Goal: Task Accomplishment & Management: Manage account settings

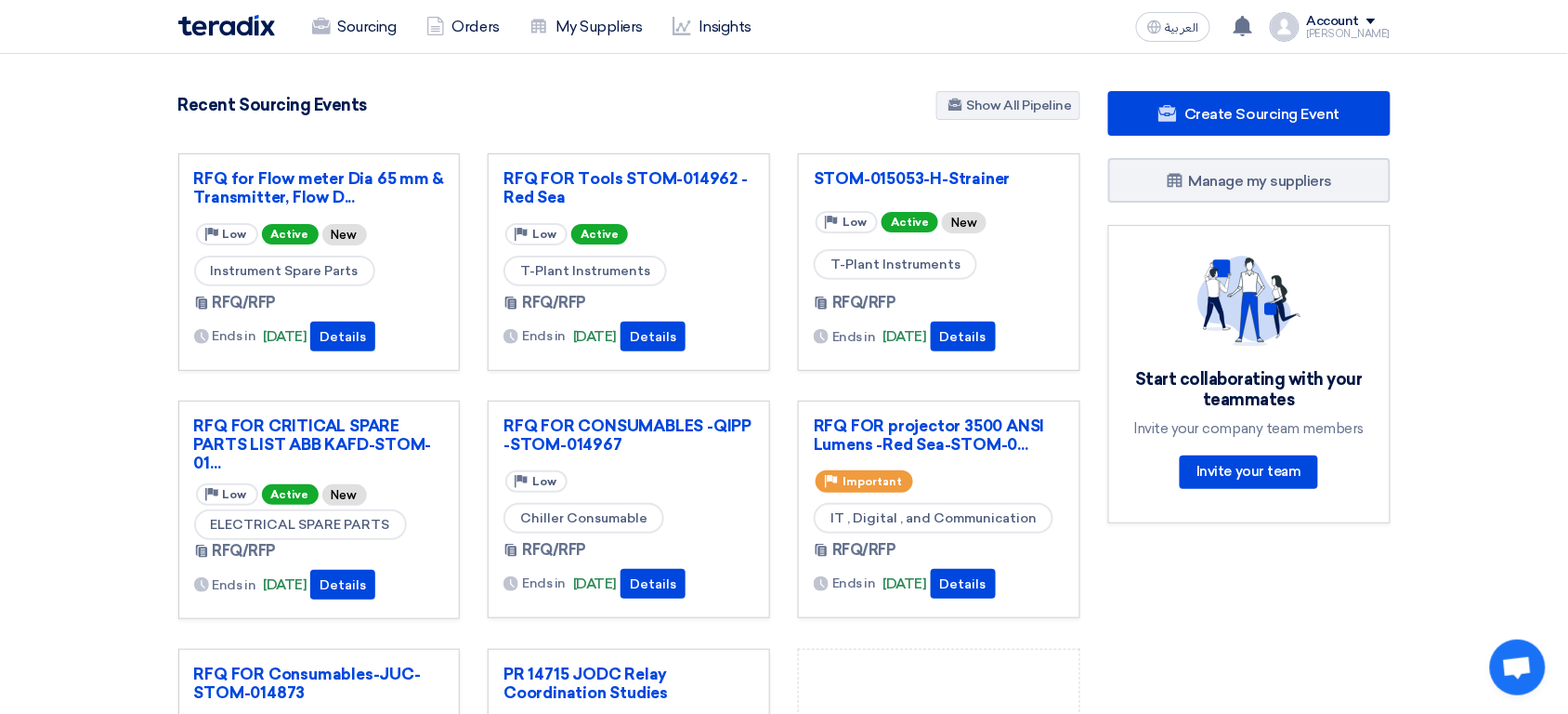
click at [1254, 30] on div "[PERSON_NAME]" at bounding box center [1348, 33] width 84 height 10
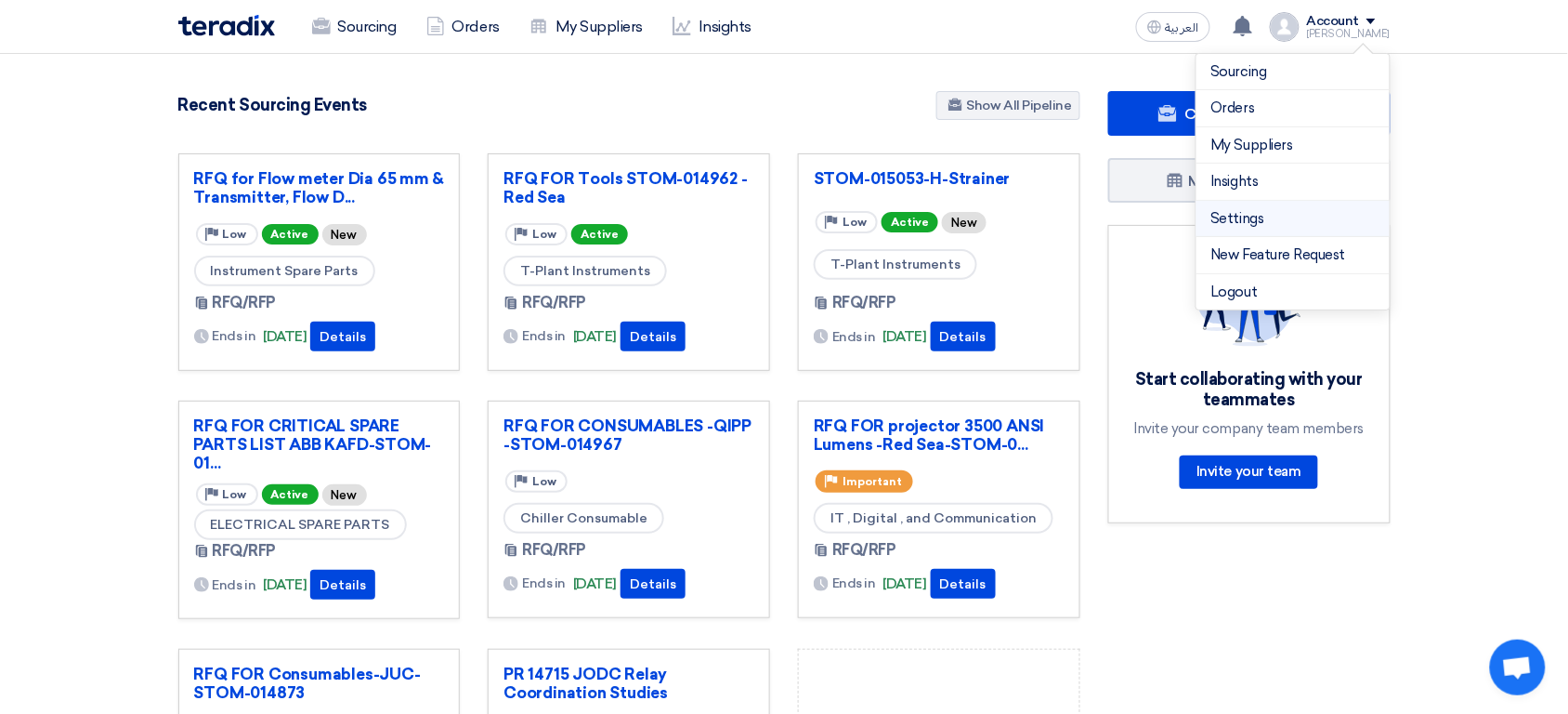
click at [1246, 230] on li "Settings" at bounding box center [1292, 218] width 194 height 37
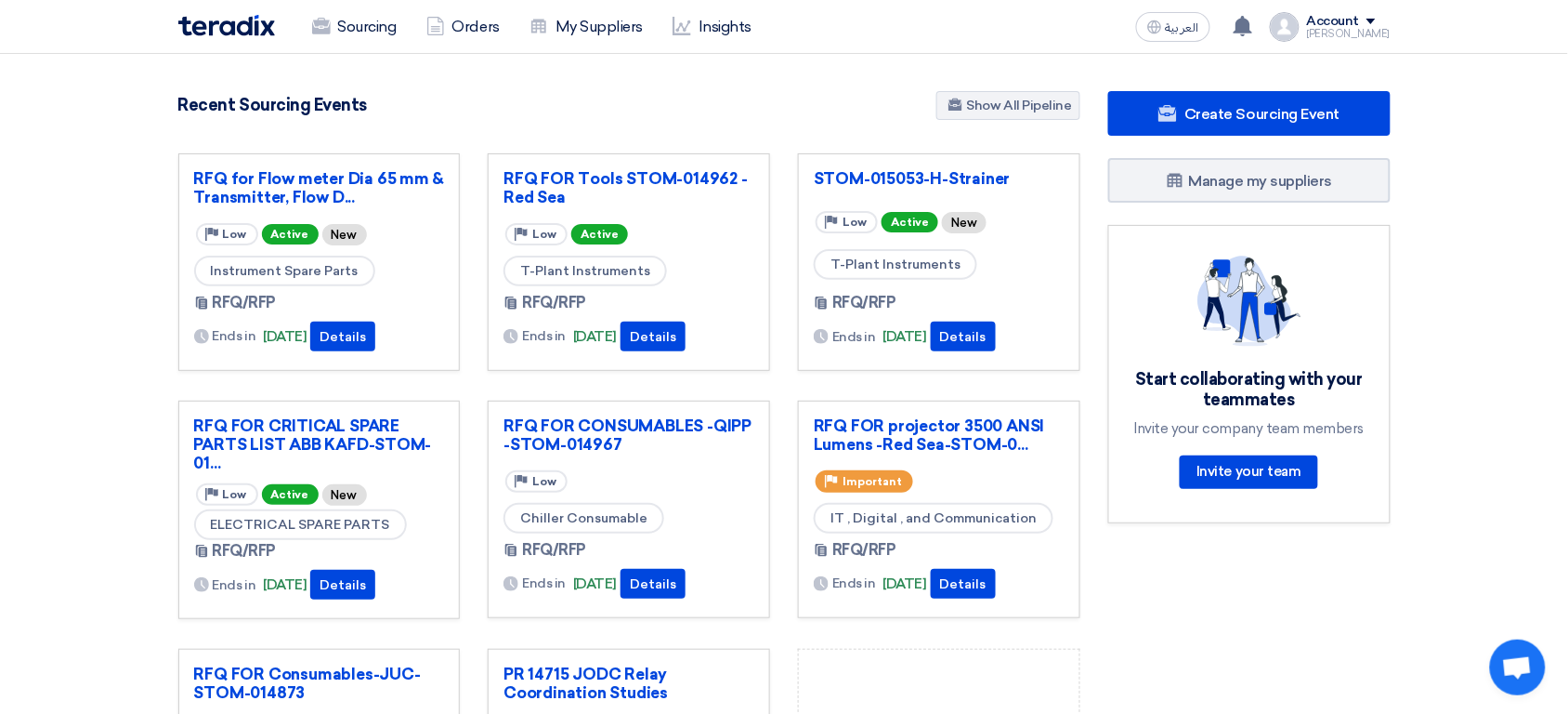
click at [1254, 16] on div "Account" at bounding box center [1333, 22] width 53 height 16
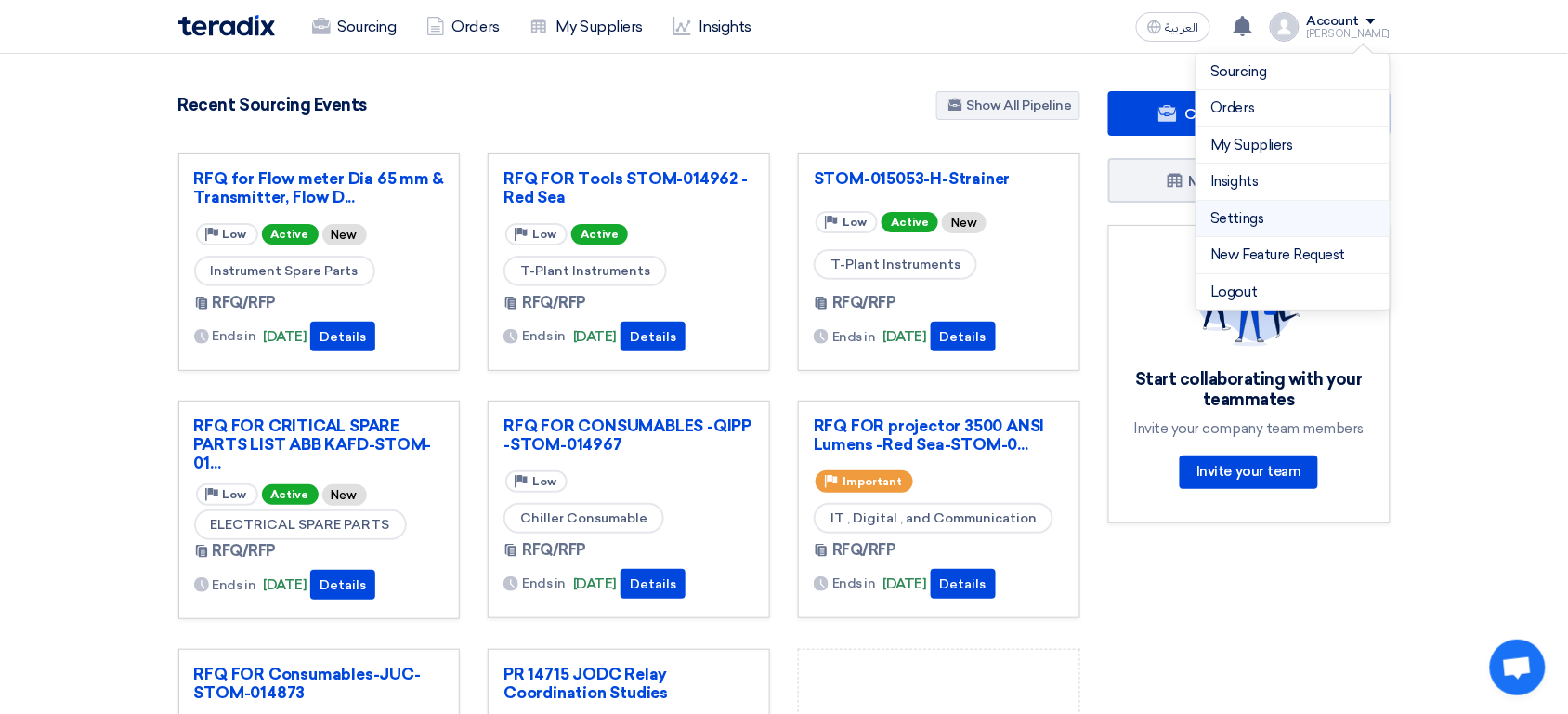
click at [1254, 224] on link "Settings" at bounding box center [1292, 218] width 163 height 22
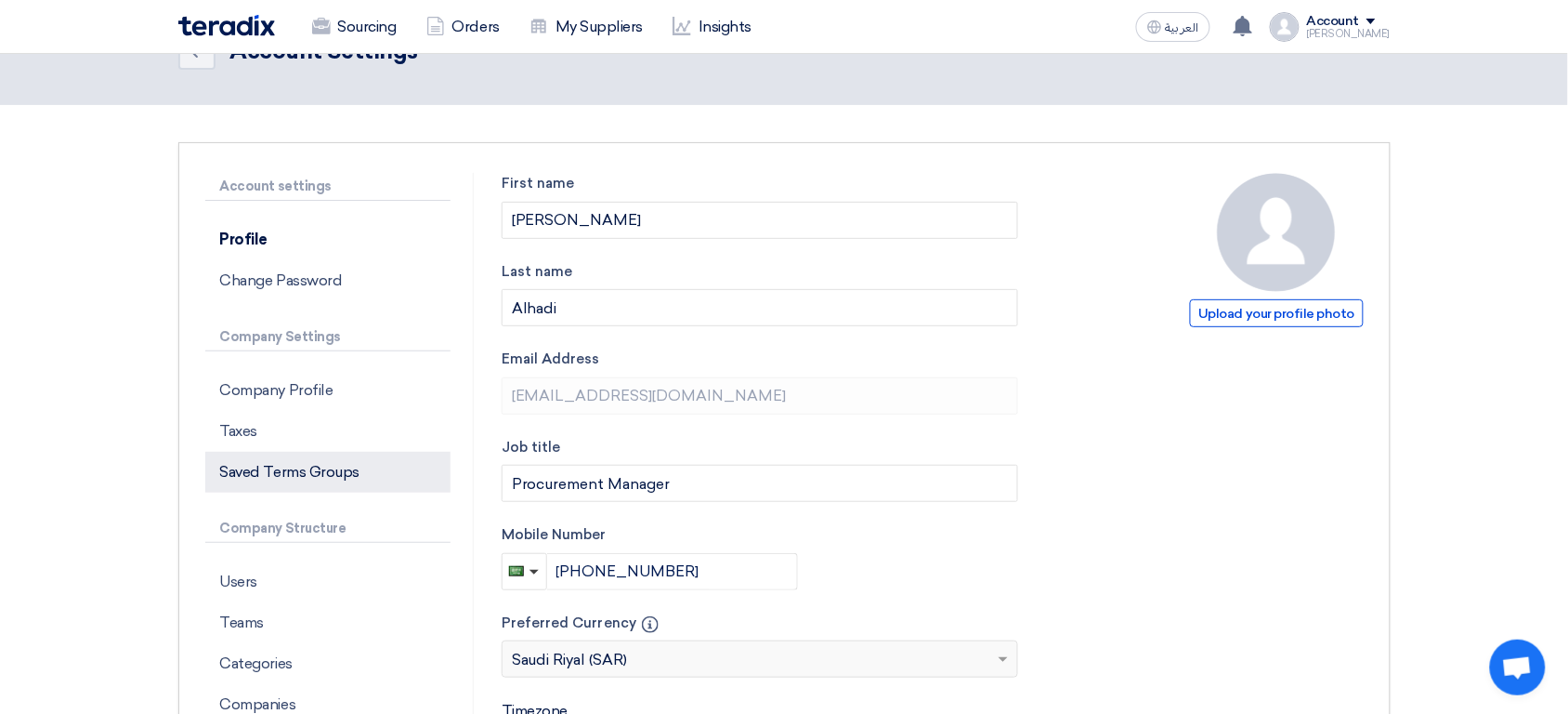
scroll to position [53, 0]
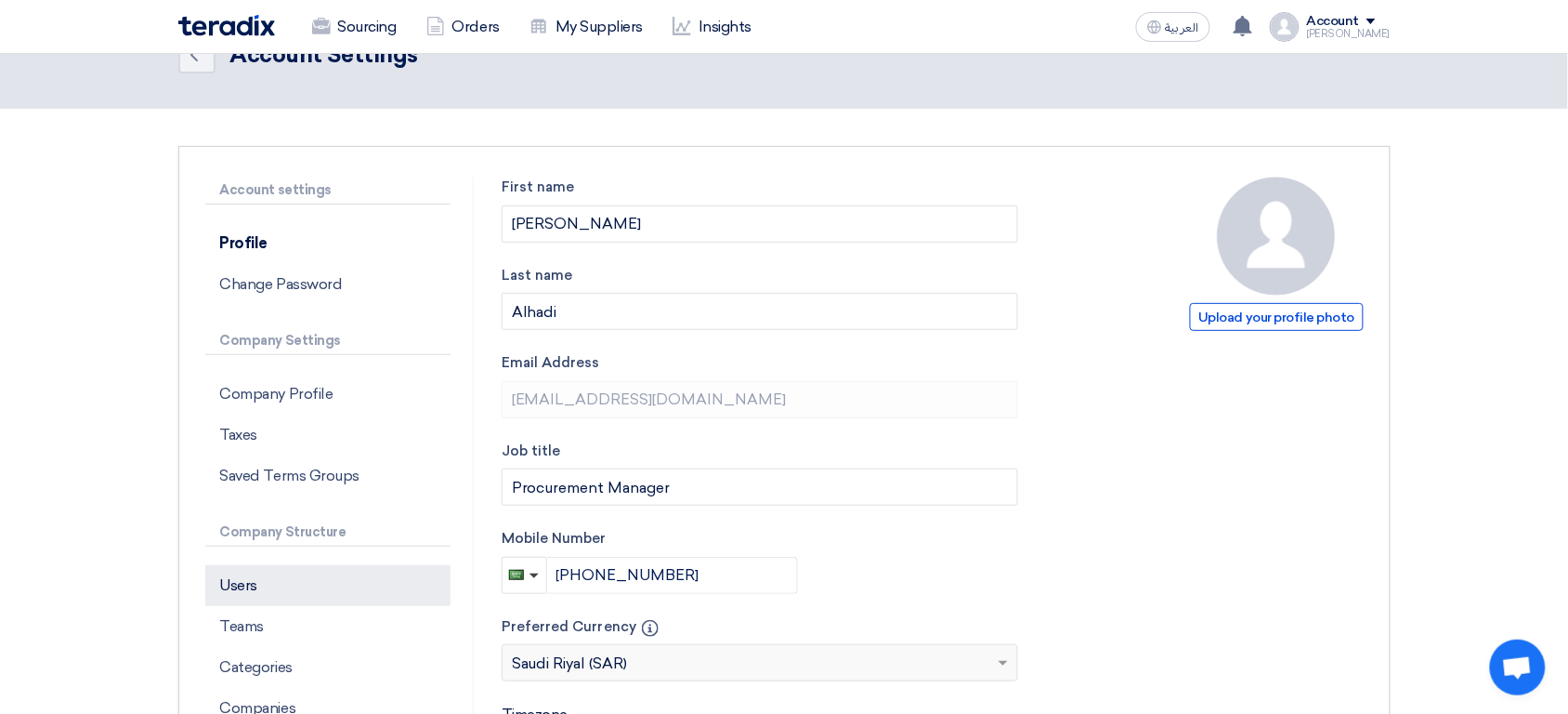
click at [274, 570] on p "Users" at bounding box center [328, 585] width 245 height 41
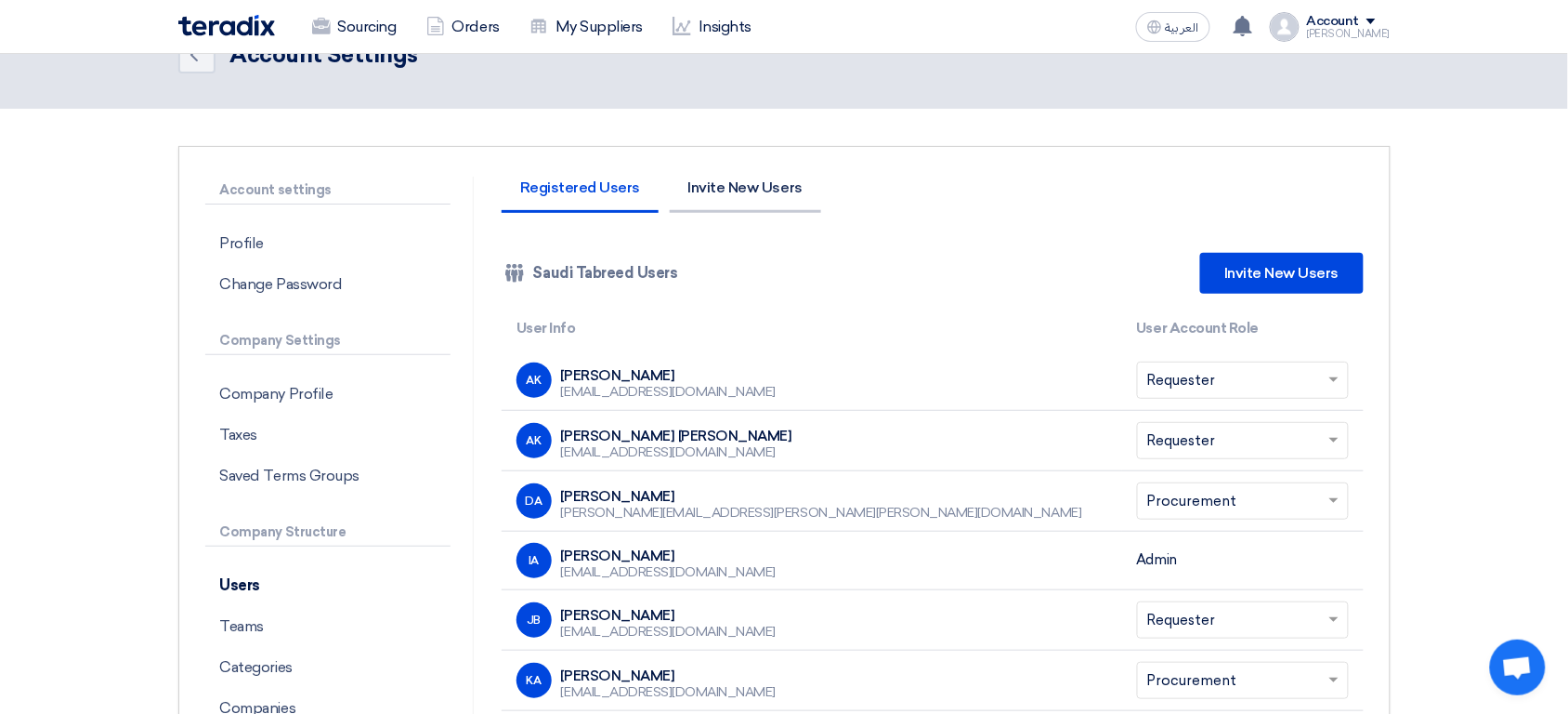
click at [749, 208] on li "Invite New Users" at bounding box center [745, 196] width 151 height 32
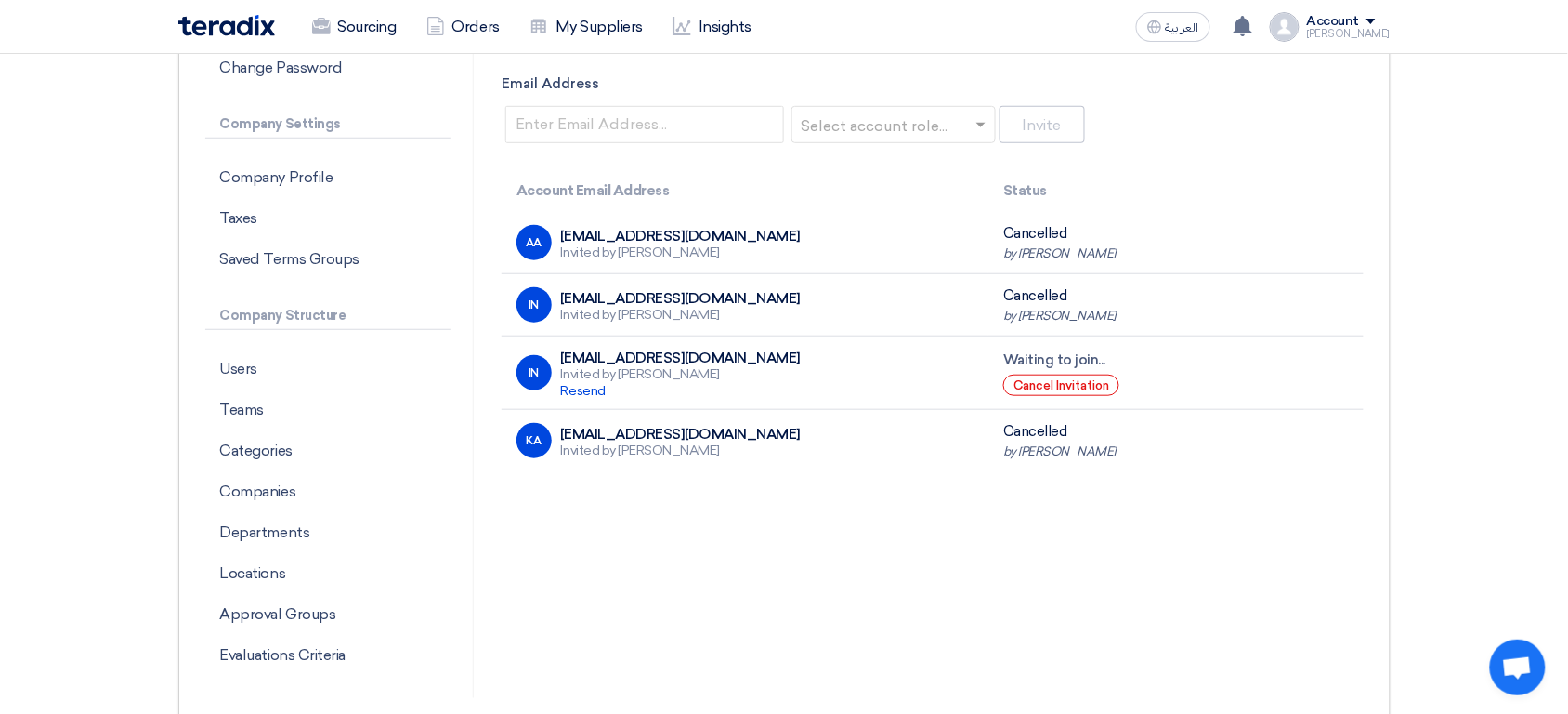
scroll to position [270, 0]
click at [579, 392] on span "Resend" at bounding box center [582, 389] width 44 height 16
